Goal: Information Seeking & Learning: Learn about a topic

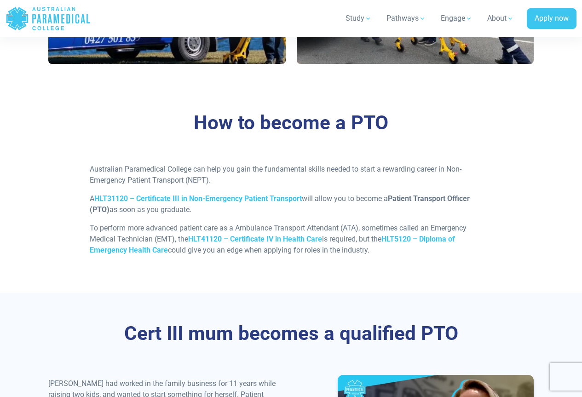
scroll to position [690, 0]
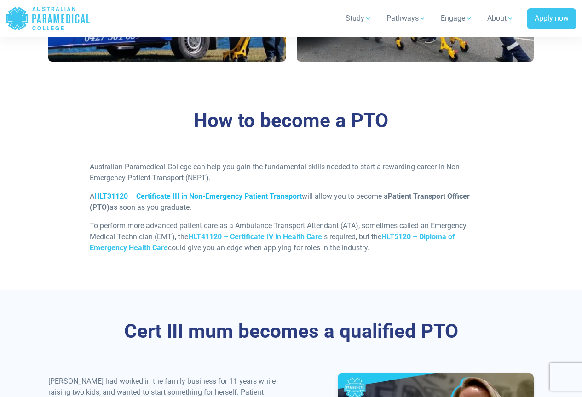
click at [218, 201] on strong "HLT31120 – Certificate III in Non-Emergency Patient Transport" at bounding box center [198, 196] width 208 height 9
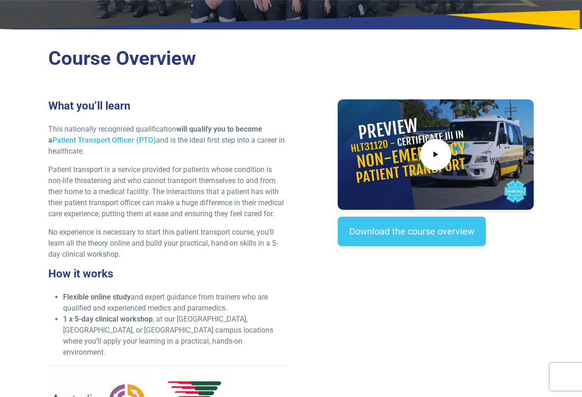
scroll to position [230, 0]
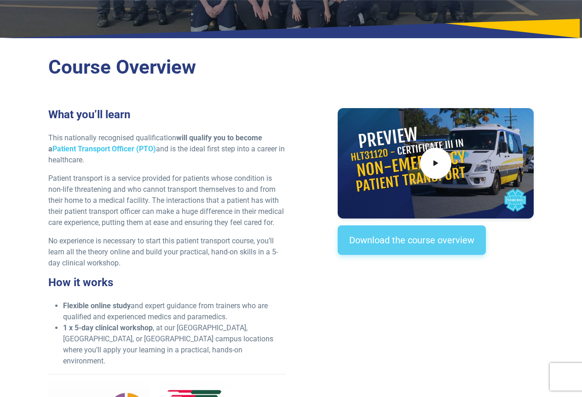
click at [382, 242] on link "Download the course overview" at bounding box center [412, 239] width 148 height 29
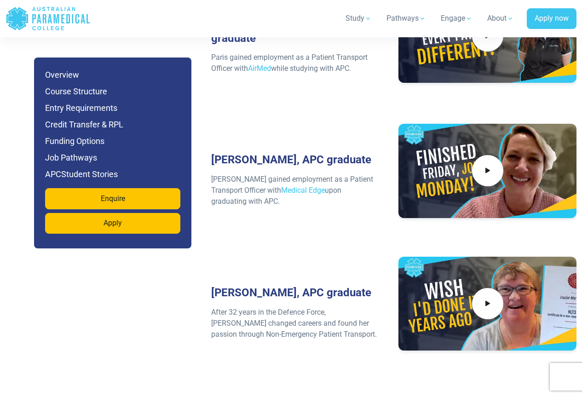
scroll to position [3538, 0]
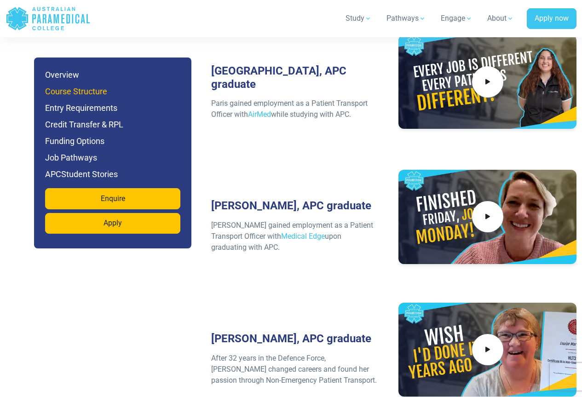
click at [77, 89] on h6 "Course Structure" at bounding box center [112, 91] width 135 height 13
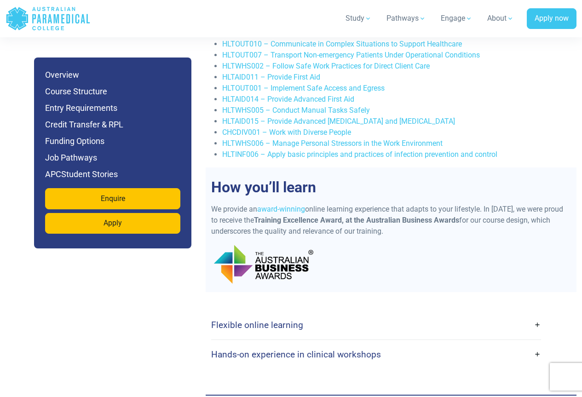
scroll to position [2063, 0]
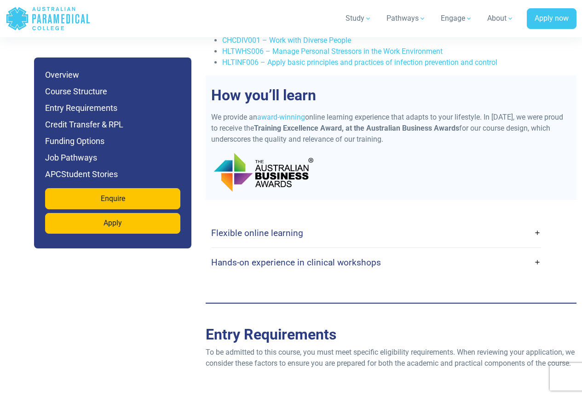
click at [511, 225] on link "Flexible online learning" at bounding box center [376, 233] width 330 height 22
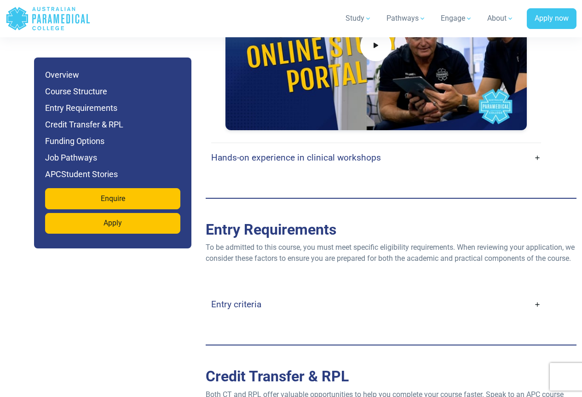
scroll to position [2523, 0]
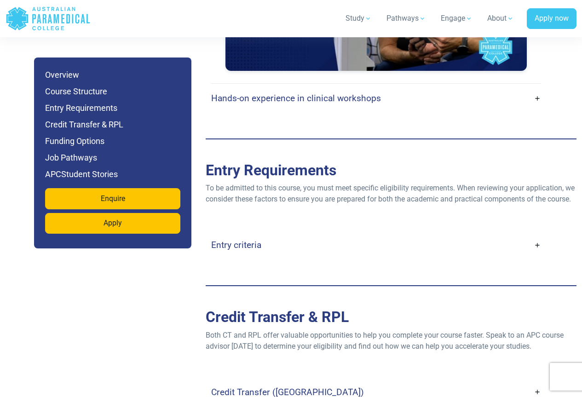
click at [248, 250] on h4 "Entry criteria" at bounding box center [236, 245] width 50 height 11
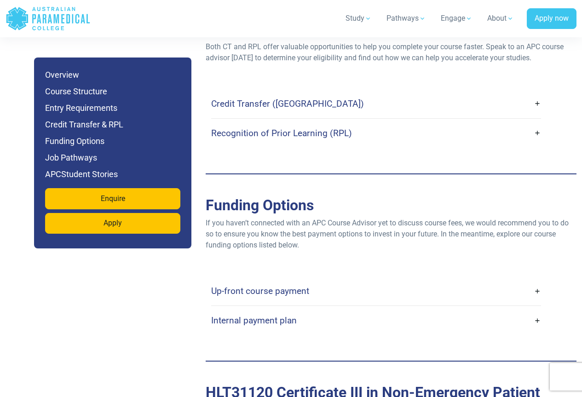
scroll to position [3167, 0]
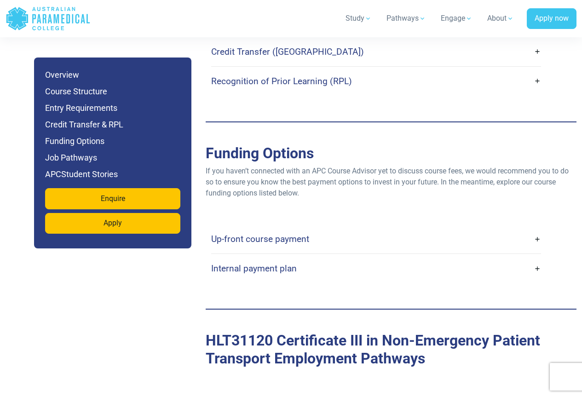
click at [287, 244] on h4 "Up-front course payment" at bounding box center [260, 239] width 98 height 11
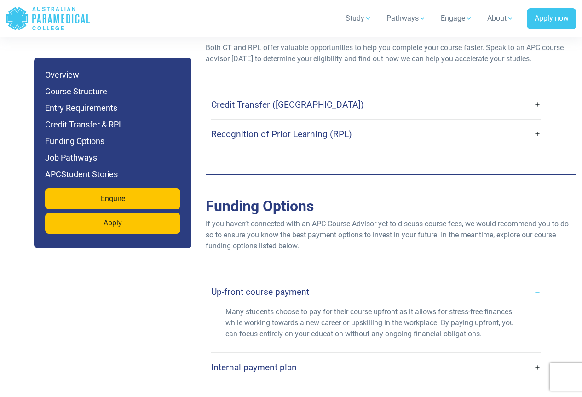
scroll to position [3121, 0]
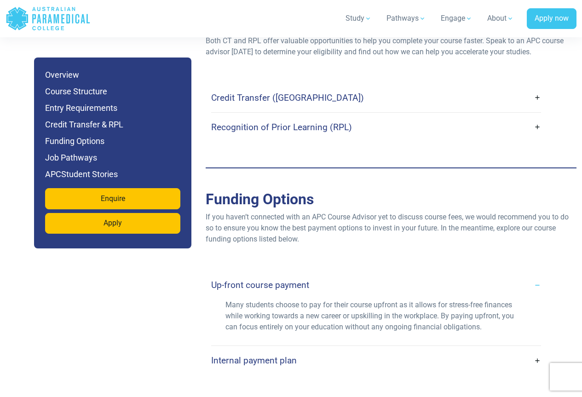
click at [498, 138] on link "Recognition of Prior Learning (RPL)" at bounding box center [376, 127] width 330 height 22
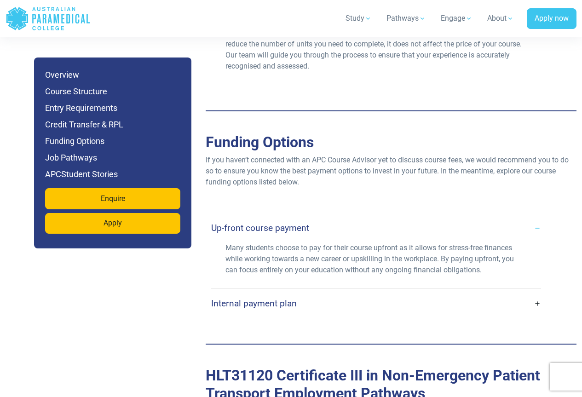
scroll to position [3260, 0]
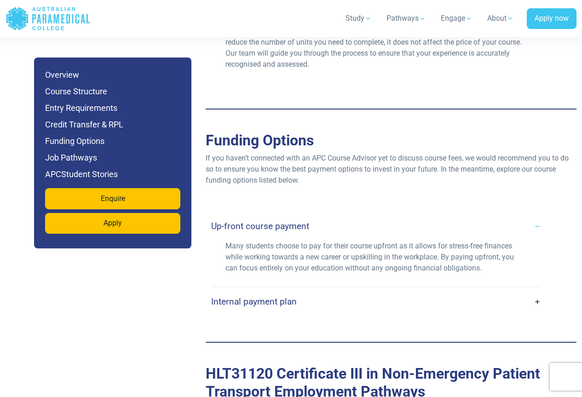
click at [258, 306] on link "Internal payment plan" at bounding box center [376, 302] width 330 height 22
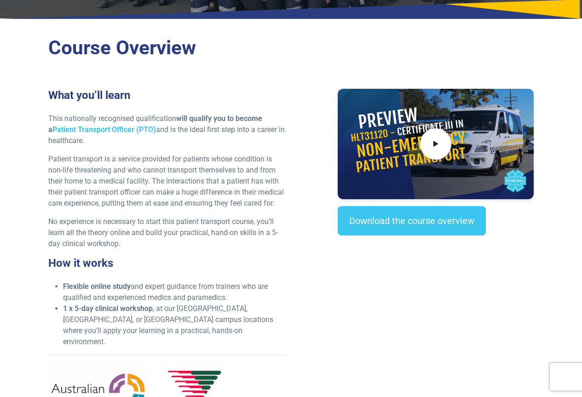
scroll to position [0, 0]
